Goal: Task Accomplishment & Management: Manage account settings

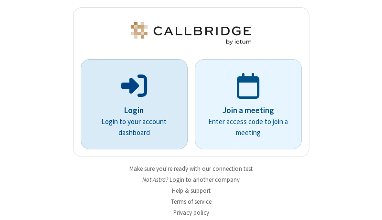
click at [131, 110] on p "Login" at bounding box center [134, 111] width 80 height 12
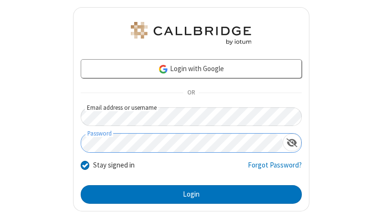
click at [187, 195] on button "Login" at bounding box center [191, 194] width 221 height 19
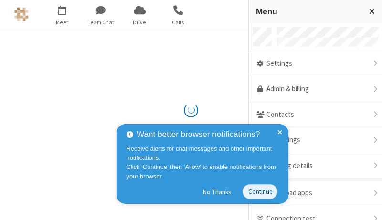
click at [312, 89] on link "Admin & billing" at bounding box center [315, 89] width 133 height 26
